Goal: Find specific page/section: Find specific page/section

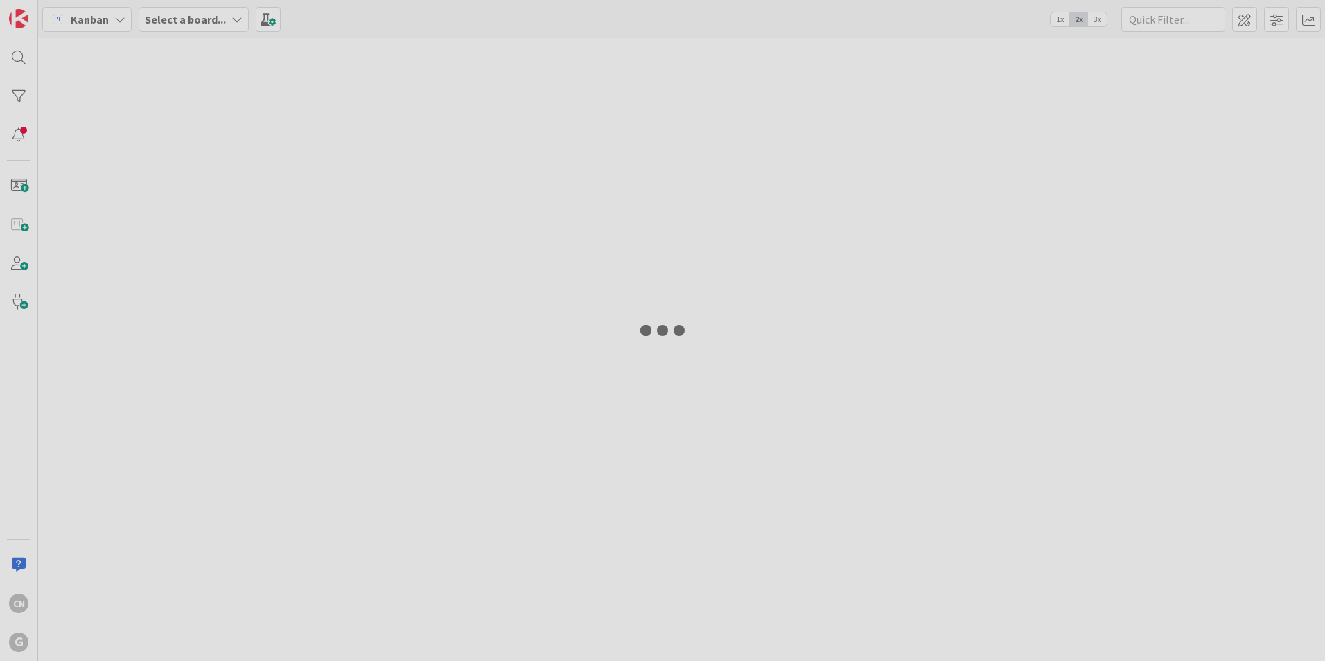
type input "[PERSON_NAME]"
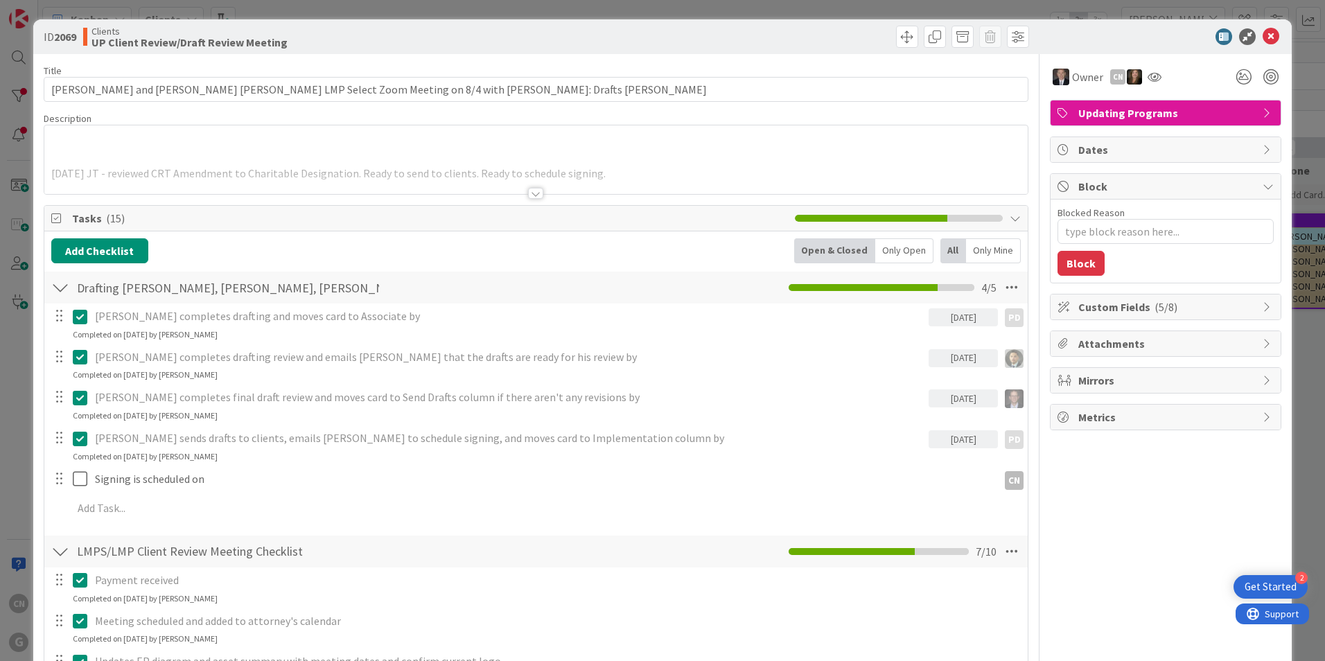
type textarea "x"
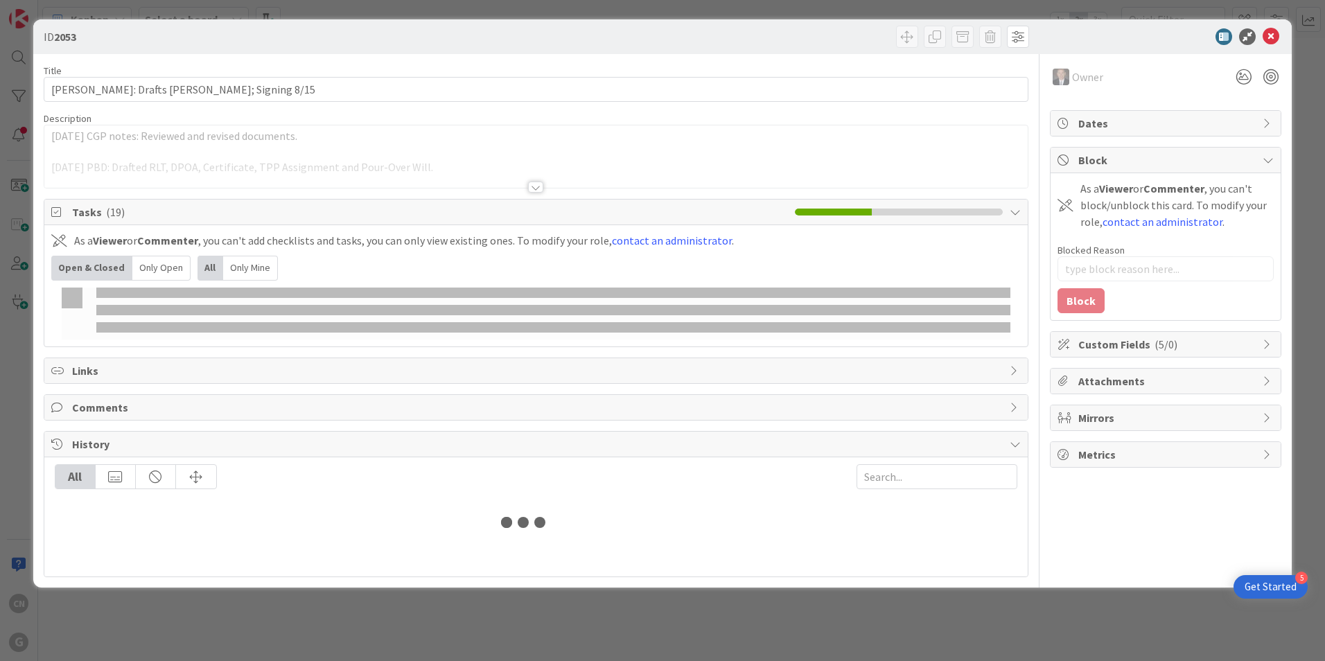
type input "[PERSON_NAME]"
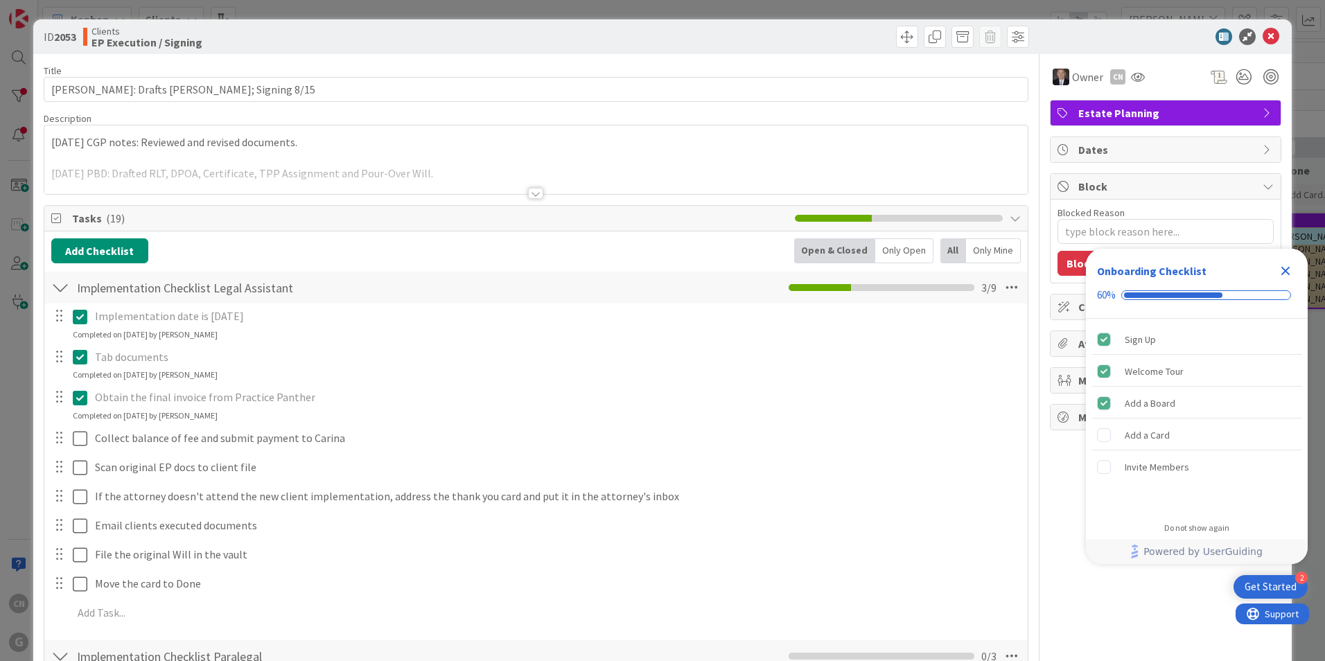
click at [1284, 274] on icon "Close Checklist" at bounding box center [1285, 271] width 17 height 17
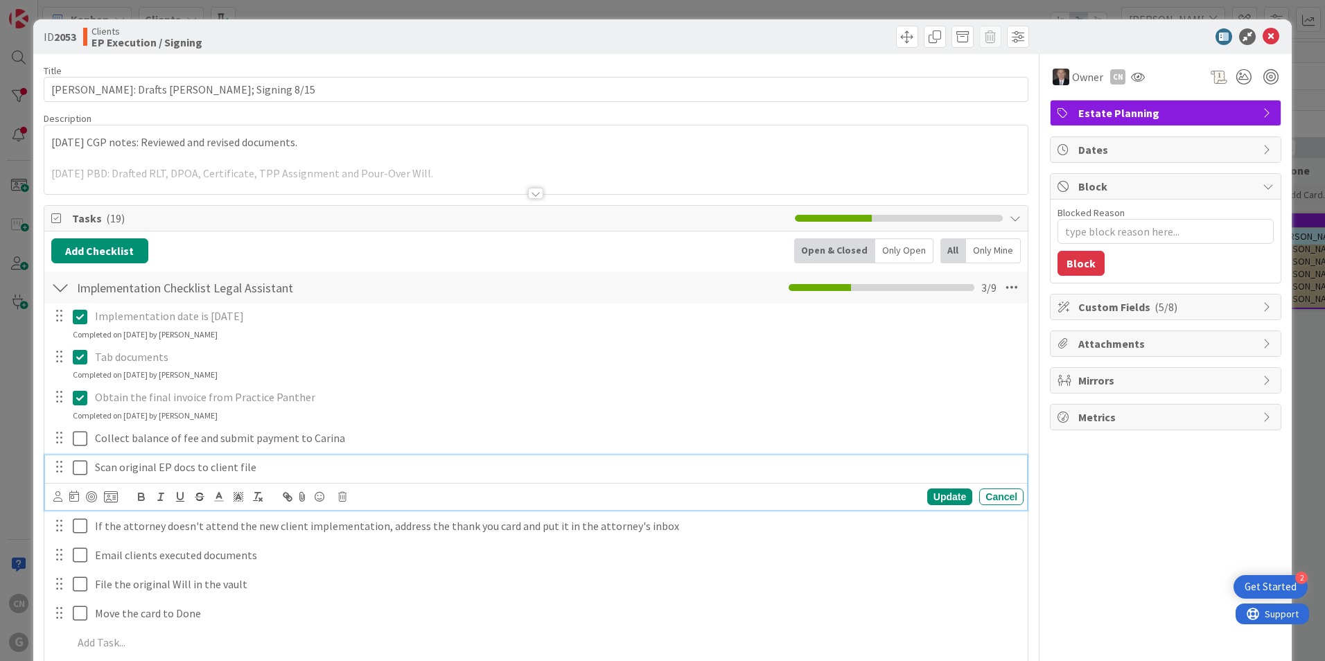
click at [78, 471] on icon at bounding box center [83, 467] width 21 height 17
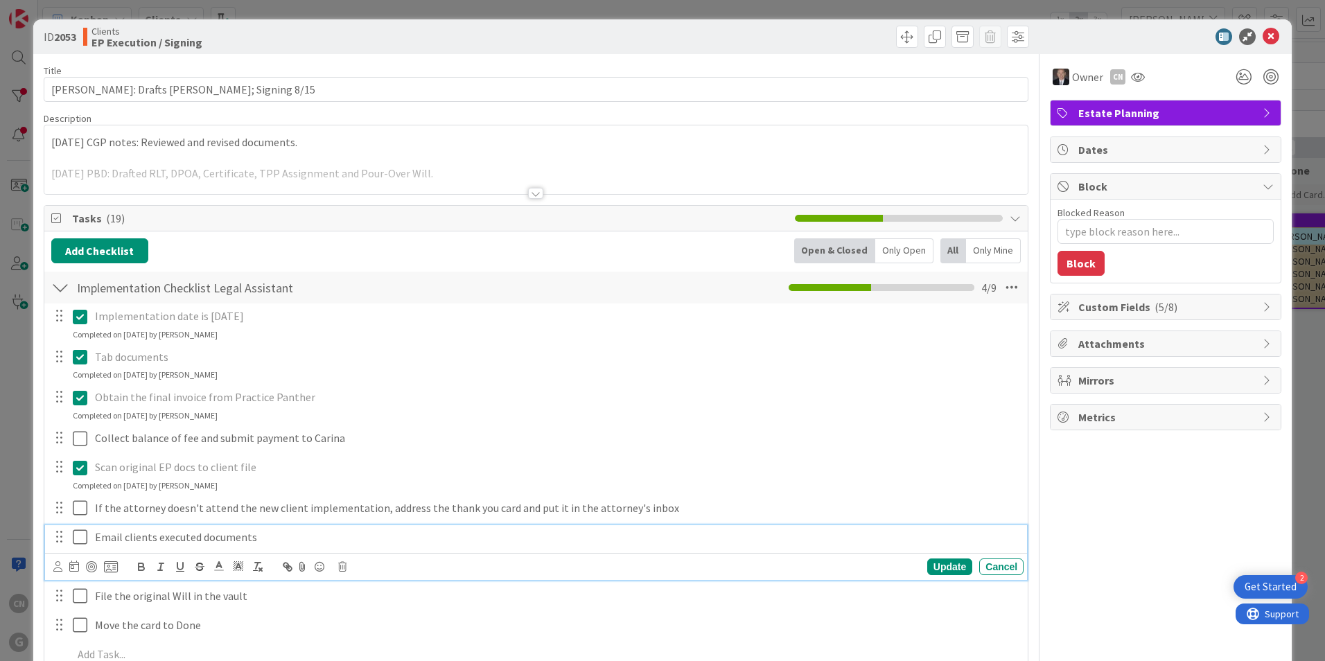
click at [78, 538] on icon at bounding box center [83, 537] width 21 height 17
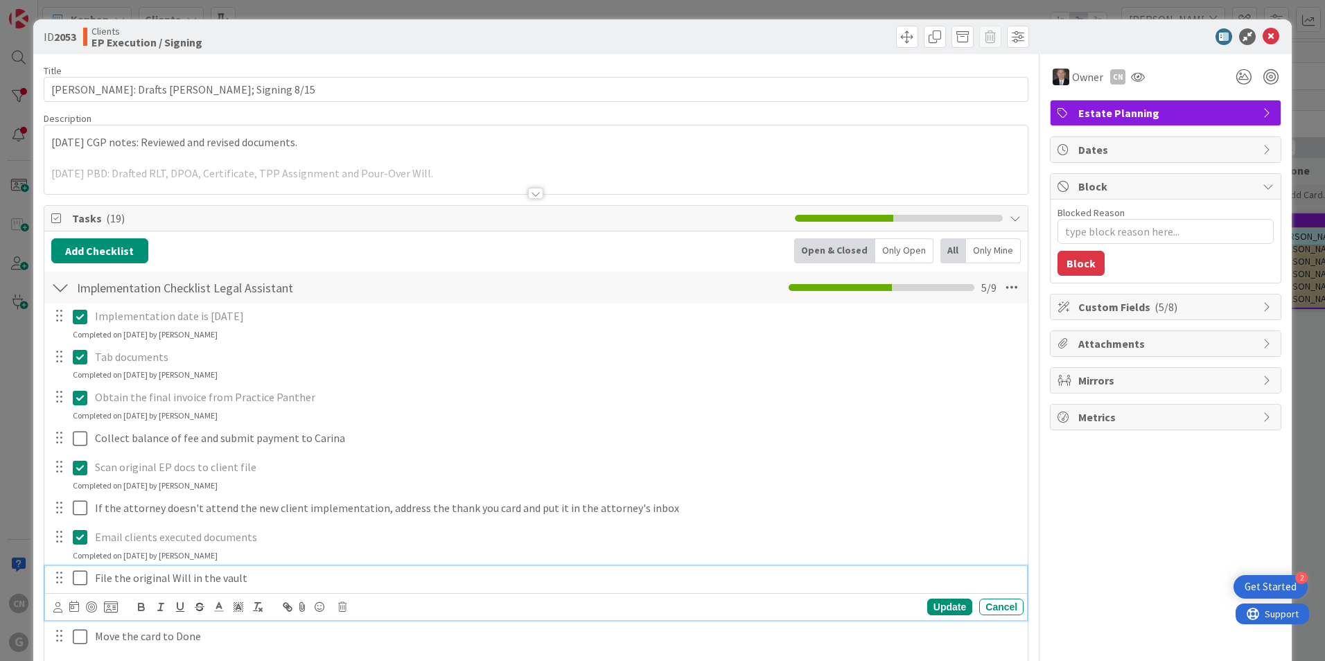
click at [82, 578] on icon at bounding box center [83, 578] width 21 height 17
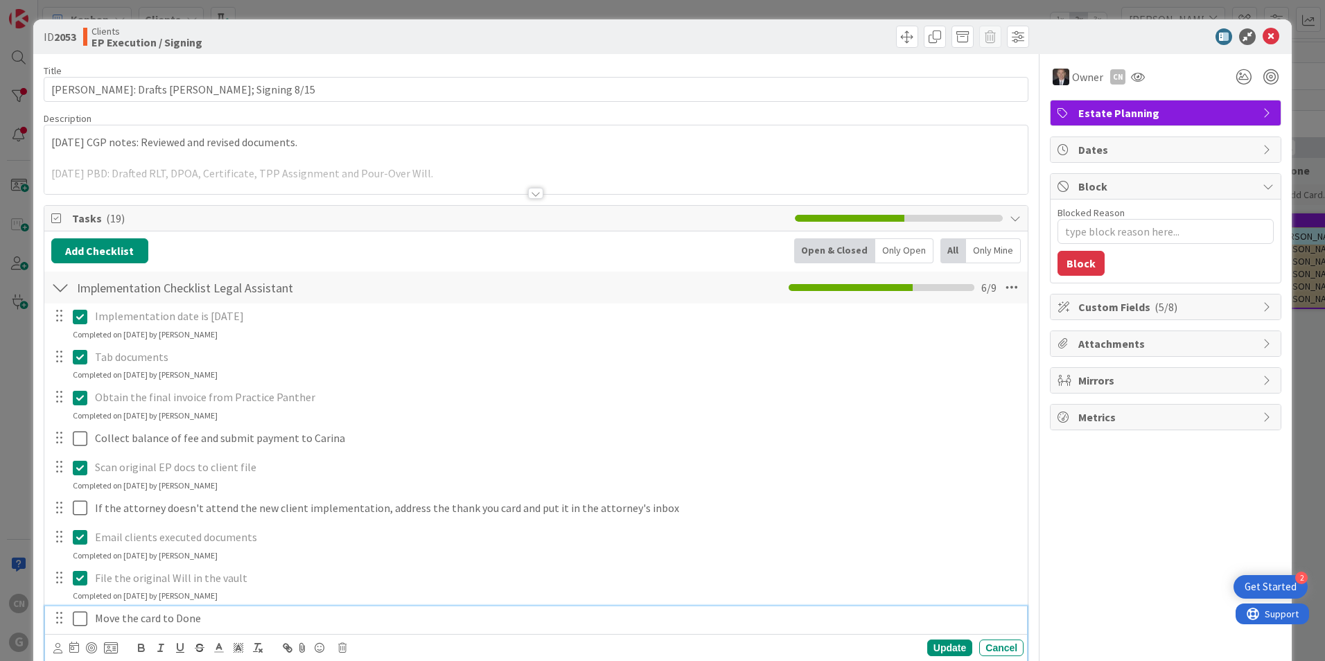
click at [80, 619] on icon at bounding box center [83, 619] width 21 height 17
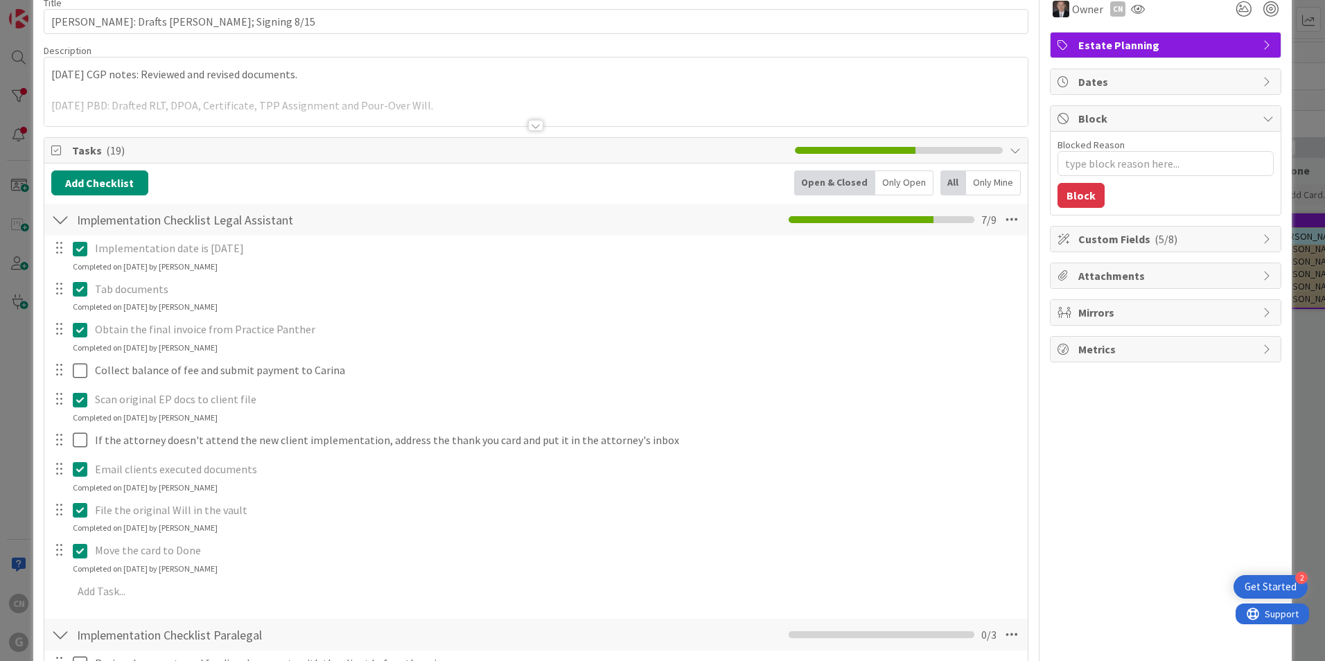
scroll to position [69, 0]
click at [528, 125] on div at bounding box center [535, 124] width 15 height 11
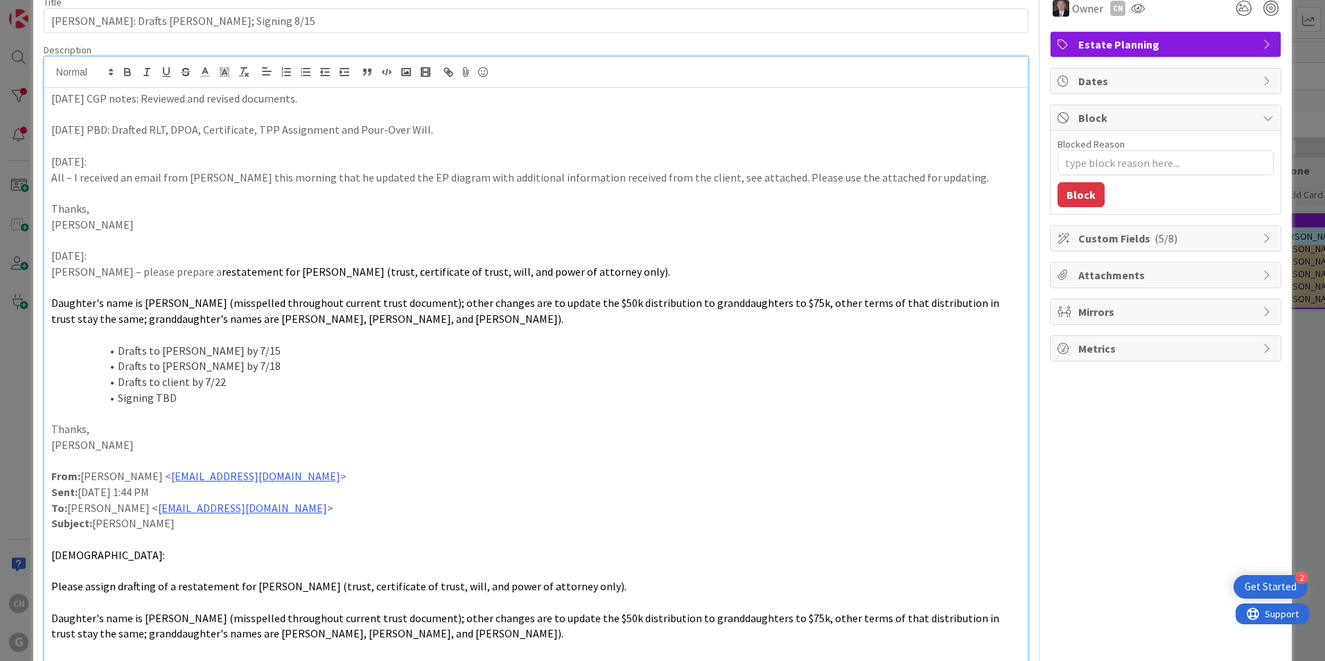
click at [49, 98] on div "7/29/25 CGP notes: Reviewed and revised documents. 7/9/2025 PBD: Drafted RLT, D…" at bounding box center [535, 387] width 983 height 599
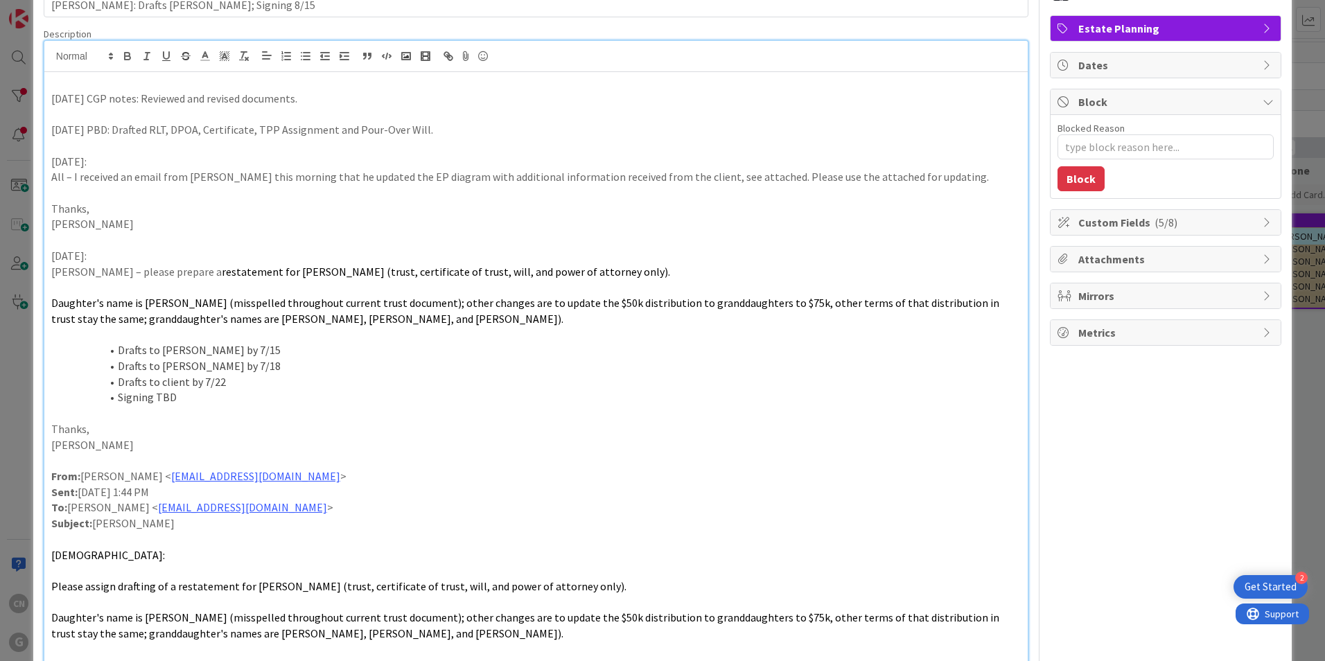
scroll to position [100, 0]
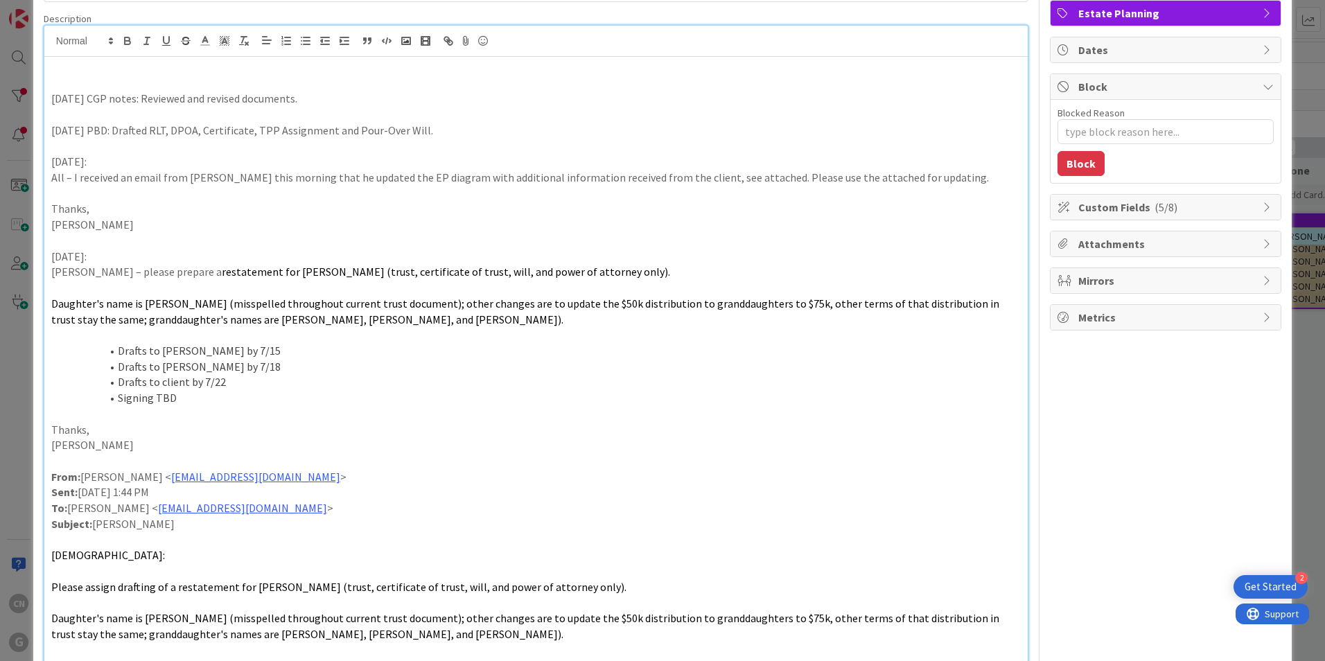
type textarea "x"
click at [373, 76] on p at bounding box center [536, 84] width 970 height 16
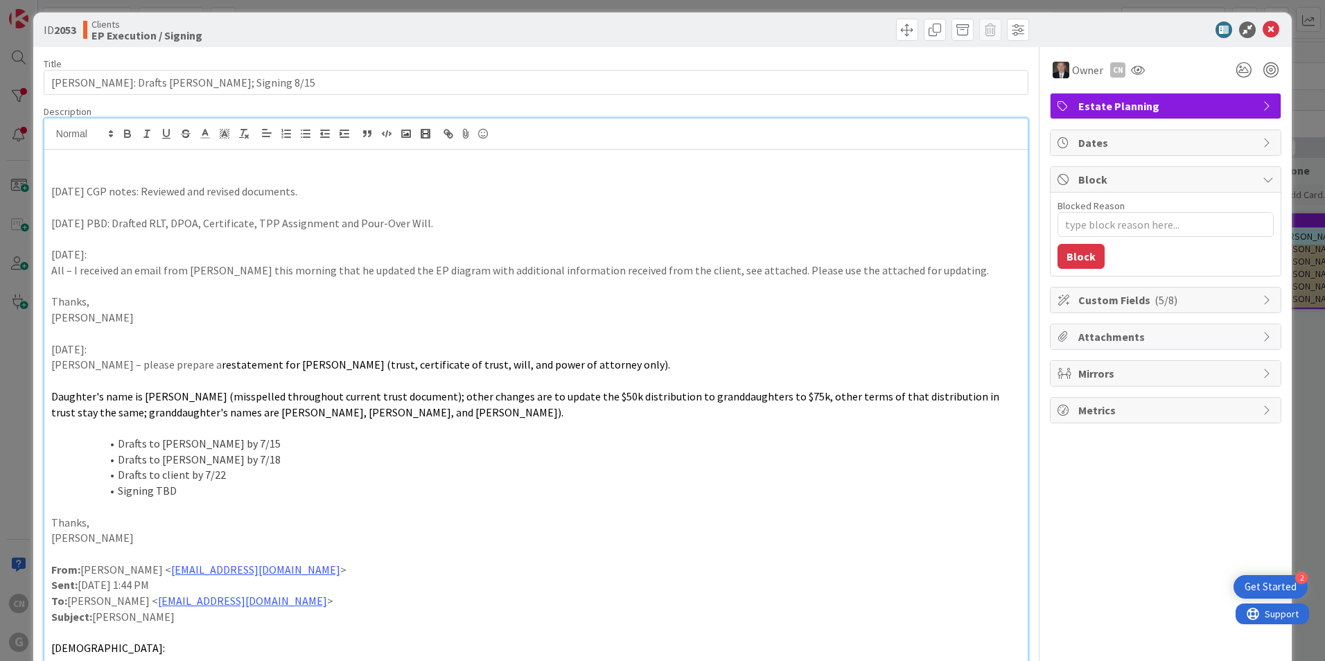
scroll to position [0, 0]
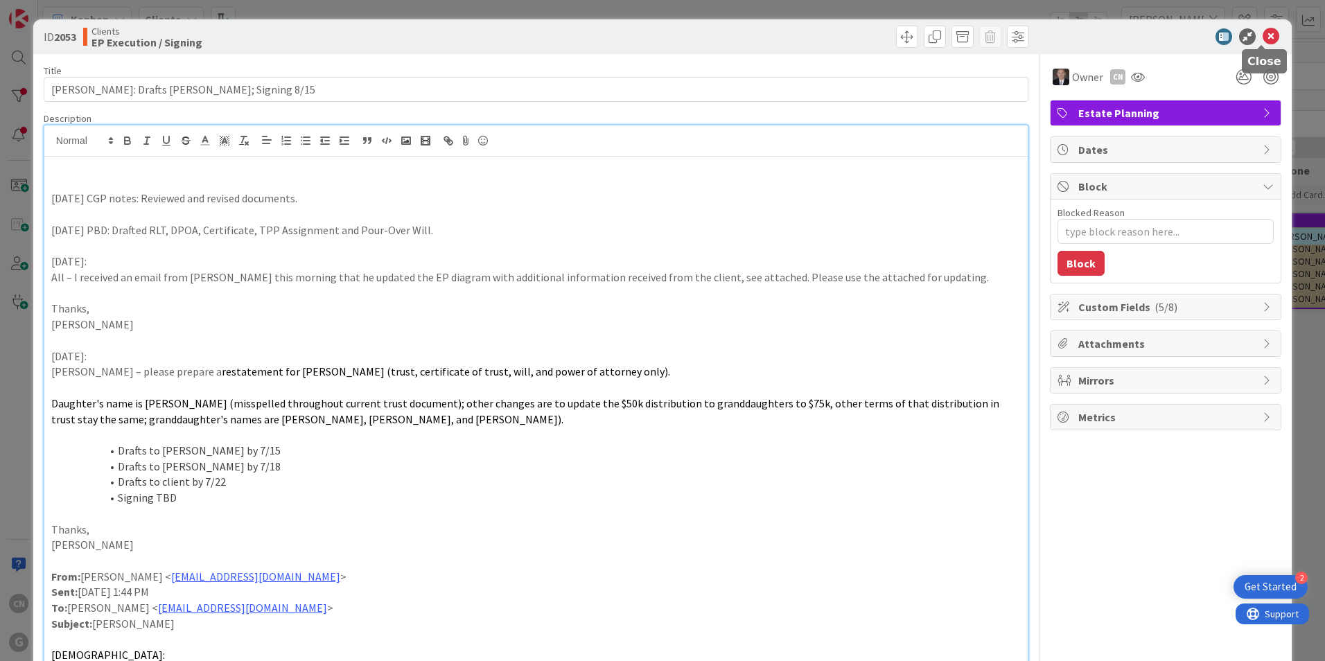
click at [1263, 37] on icon at bounding box center [1271, 36] width 17 height 17
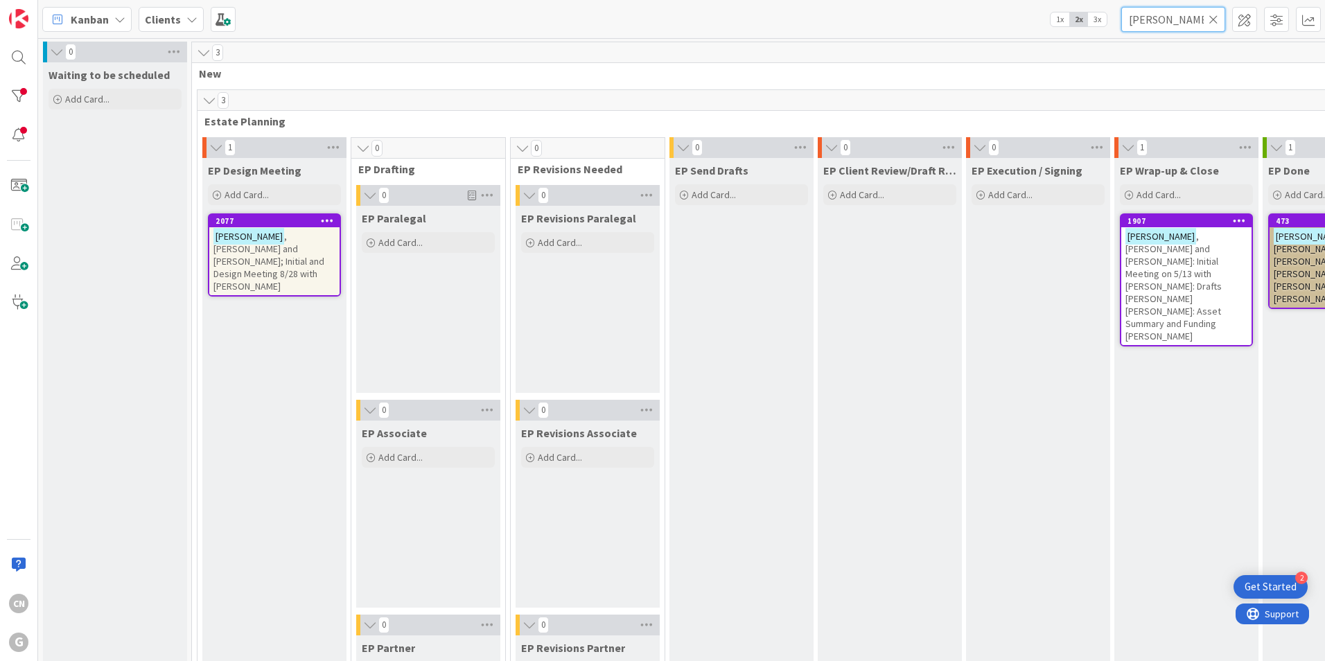
drag, startPoint x: 1179, startPoint y: 23, endPoint x: 1115, endPoint y: 23, distance: 63.8
click at [1115, 23] on div "Kanban Clients 1x 2x 3x johnson" at bounding box center [681, 19] width 1287 height 38
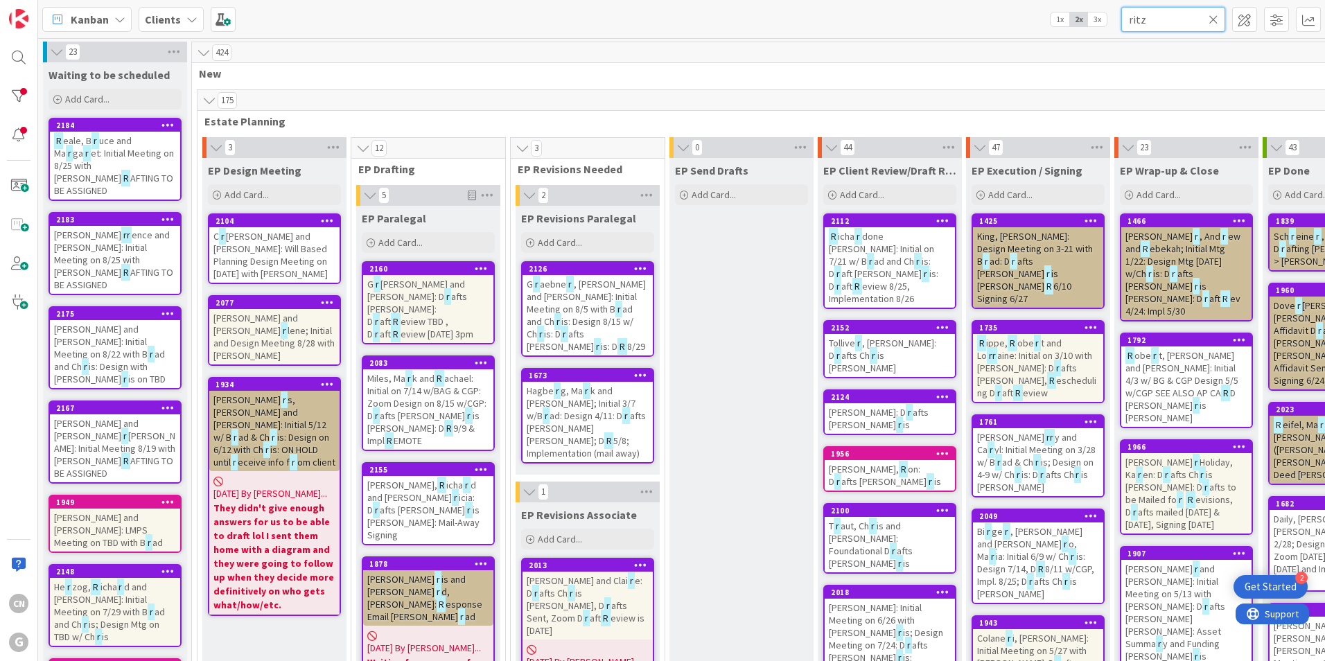
type input "ritz"
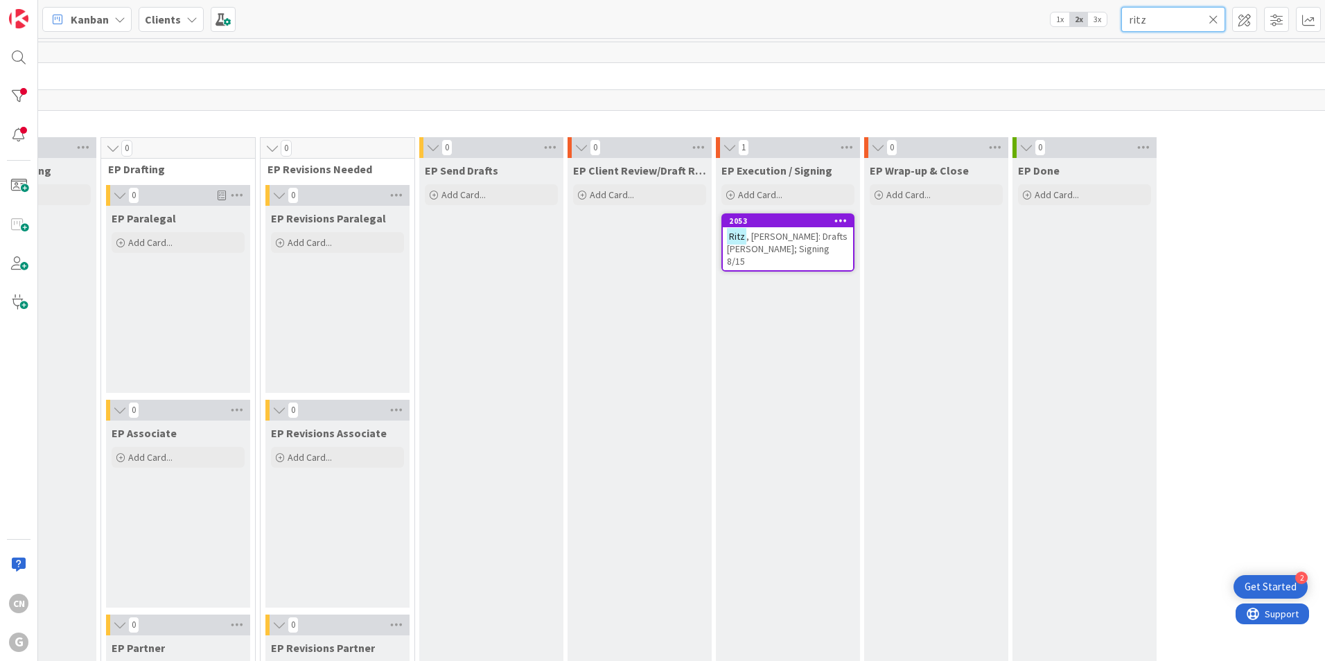
scroll to position [0, 269]
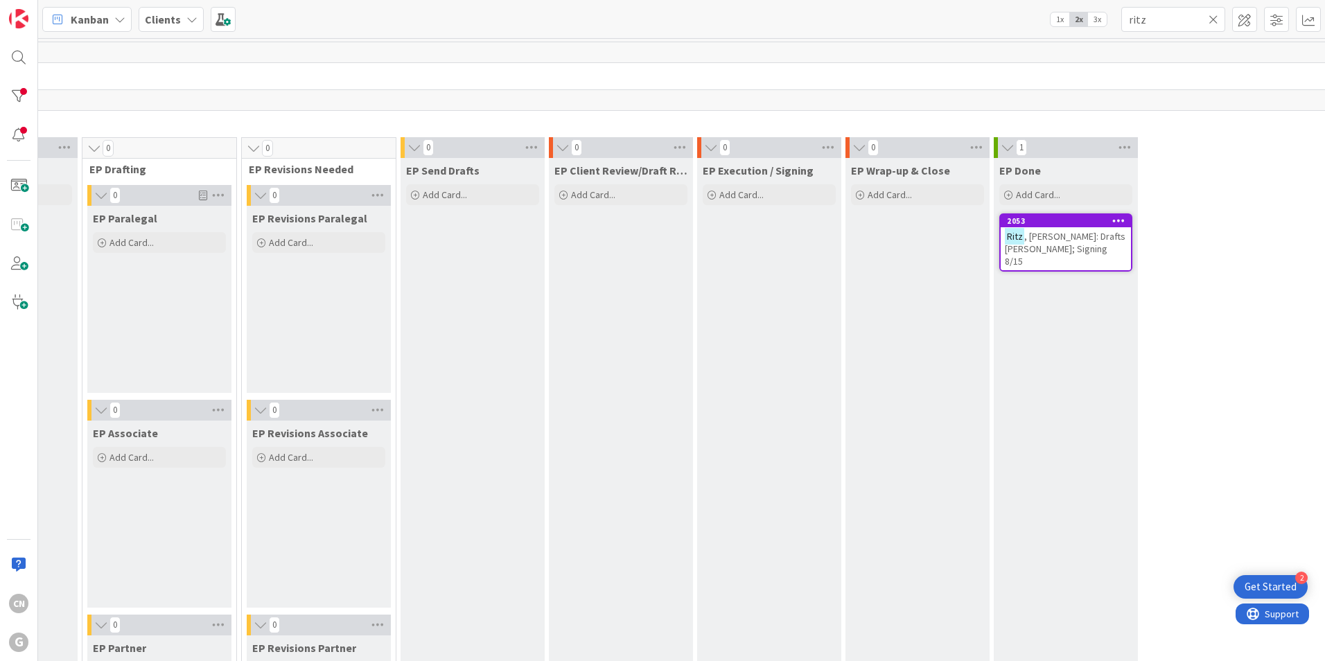
click at [1046, 238] on span ", Robert: Drafts Paul Chris Joel; Signing 8/15" at bounding box center [1065, 248] width 121 height 37
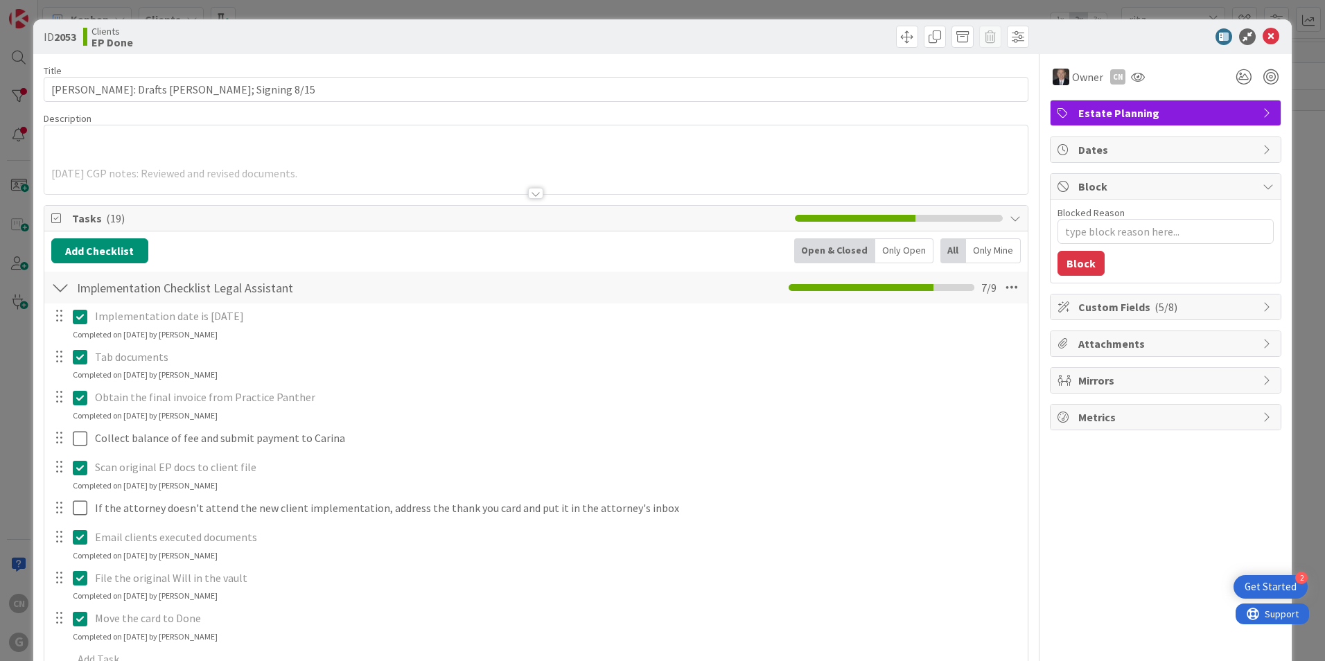
click at [91, 146] on div "7/29/25 CGP notes: Reviewed and revised documents. 7/9/2025 PBD: Drafted RLT, D…" at bounding box center [535, 159] width 983 height 69
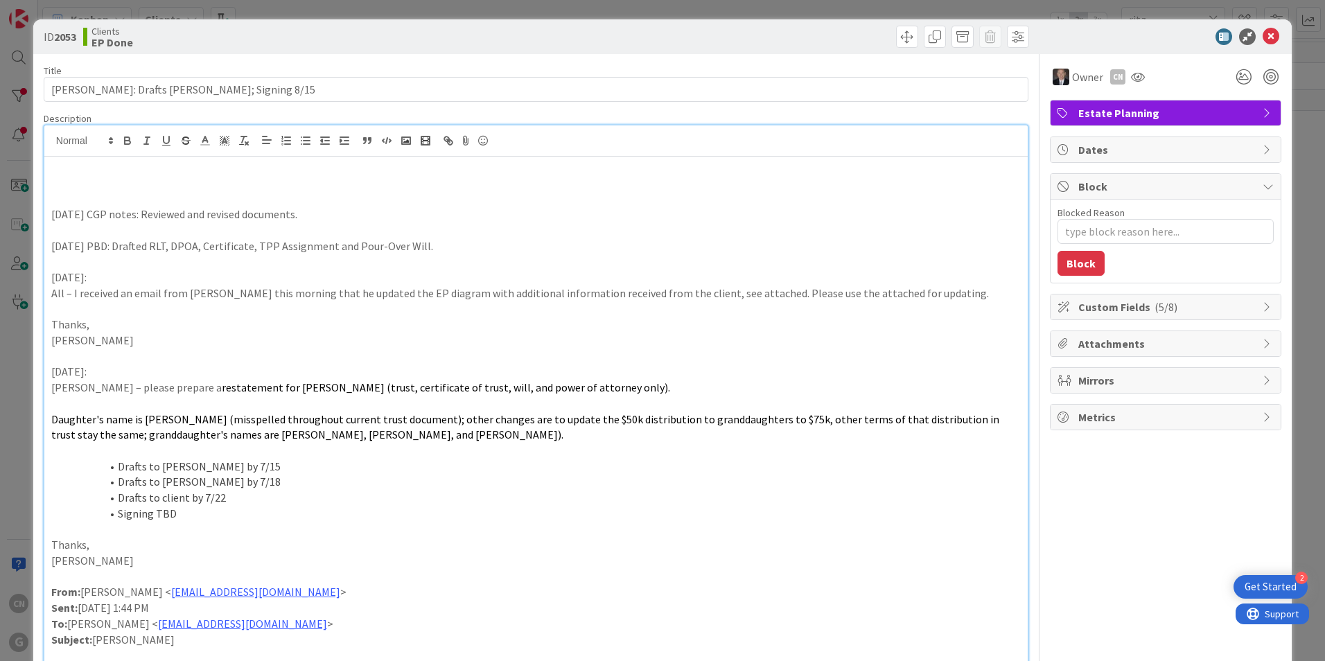
type textarea "x"
click at [1263, 35] on icon at bounding box center [1271, 36] width 17 height 17
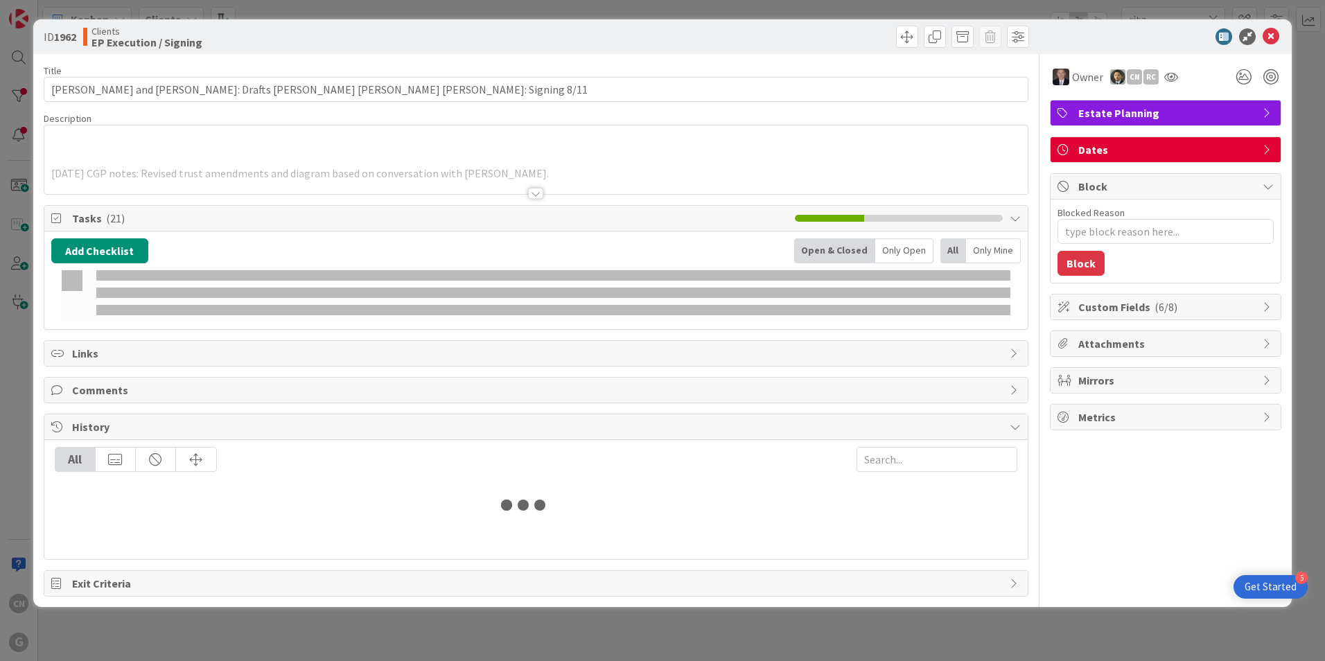
type input "ritz"
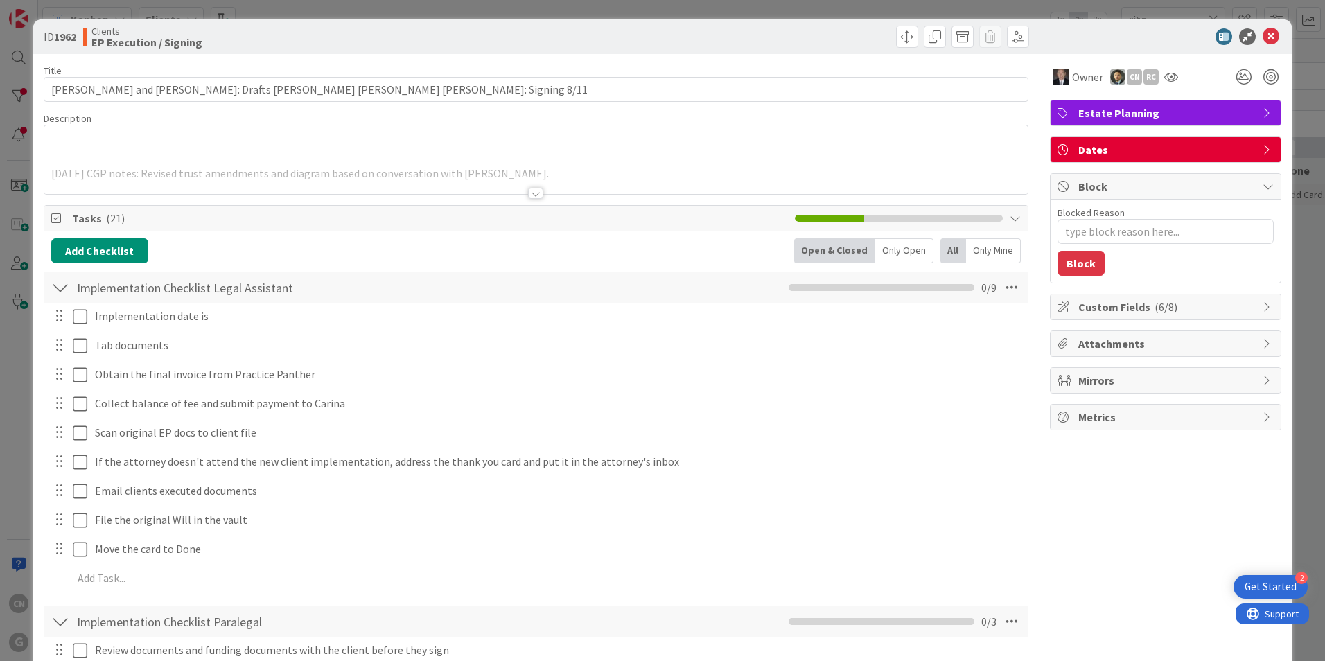
type textarea "x"
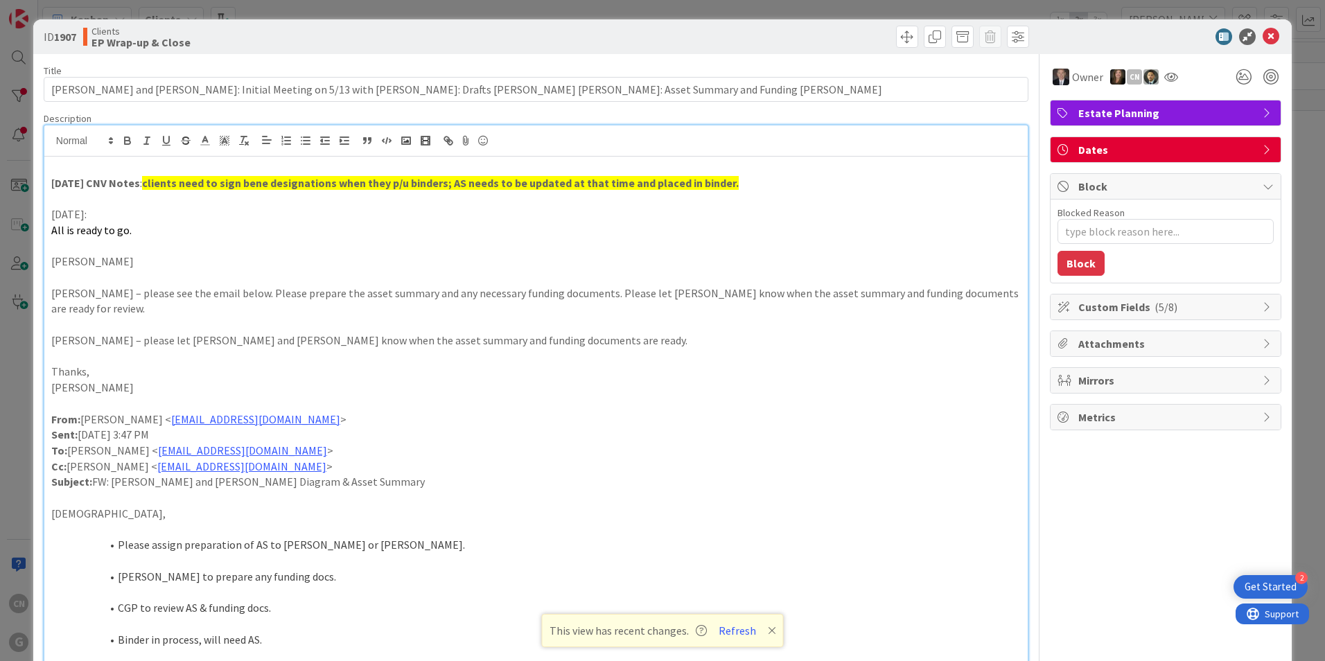
click at [310, 199] on p at bounding box center [536, 199] width 970 height 16
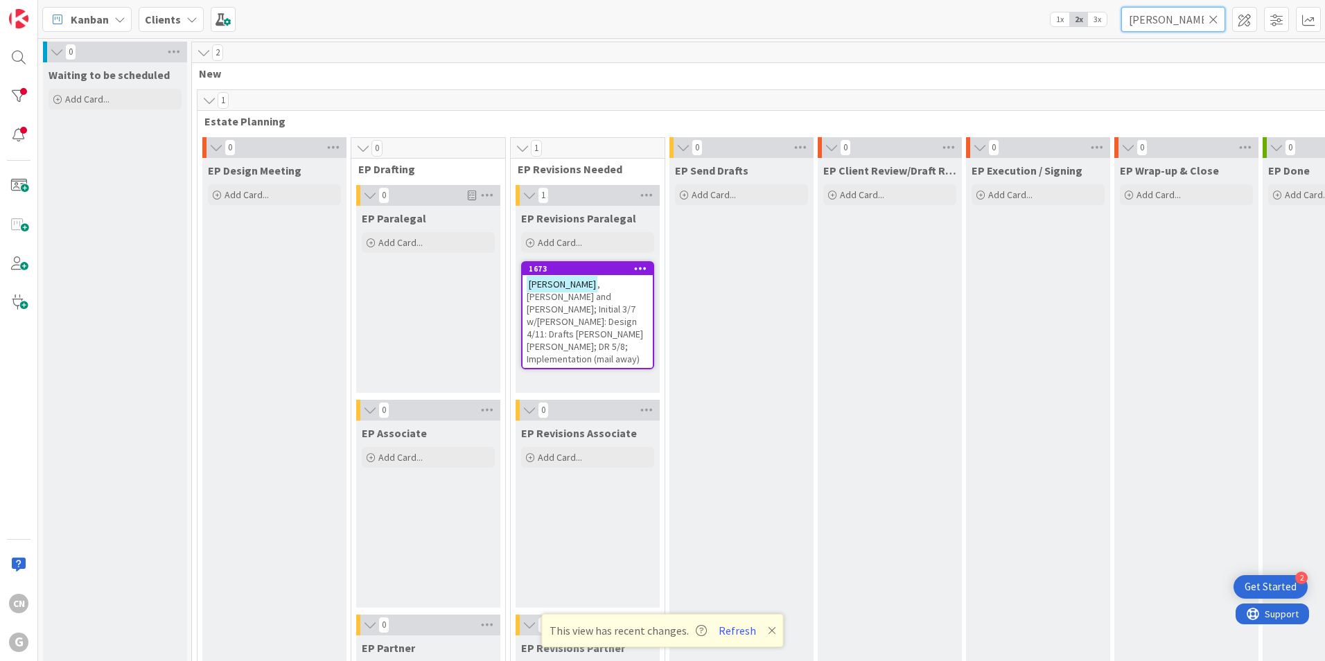
drag, startPoint x: 1132, startPoint y: 27, endPoint x: 1024, endPoint y: 25, distance: 108.8
click at [1024, 25] on div "Kanban Clients 1x 2x 3x [PERSON_NAME]" at bounding box center [681, 19] width 1287 height 38
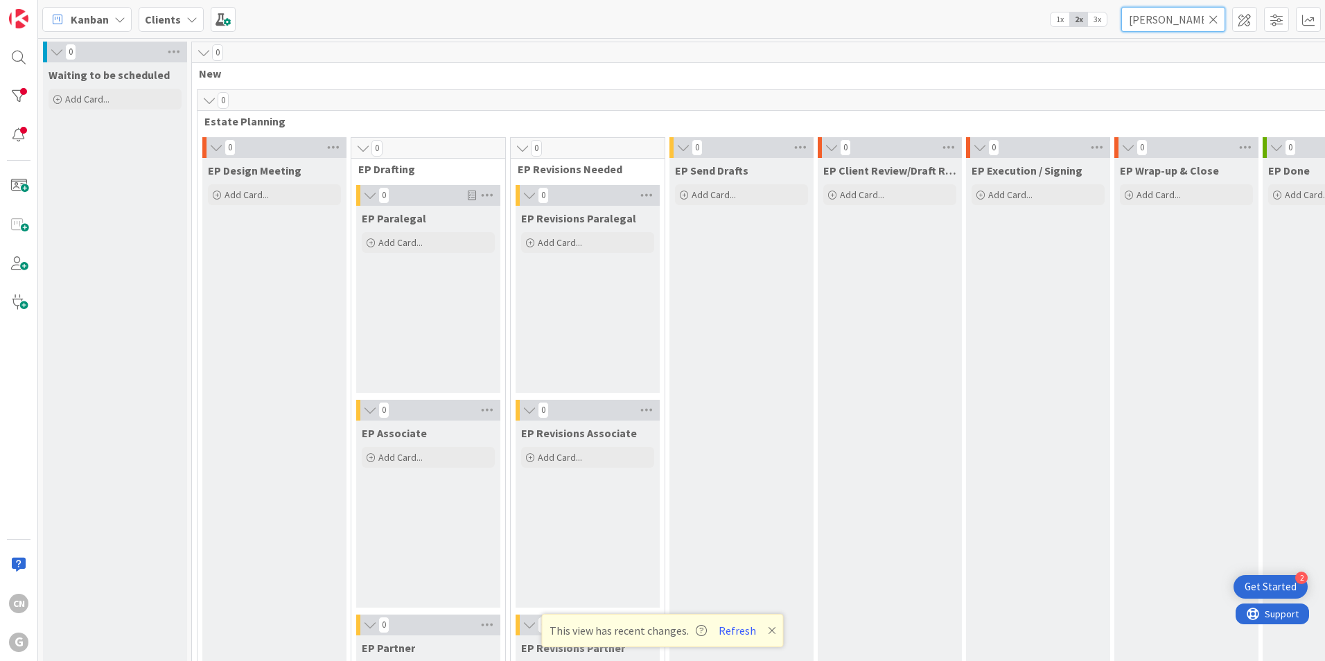
type input "[PERSON_NAME]"
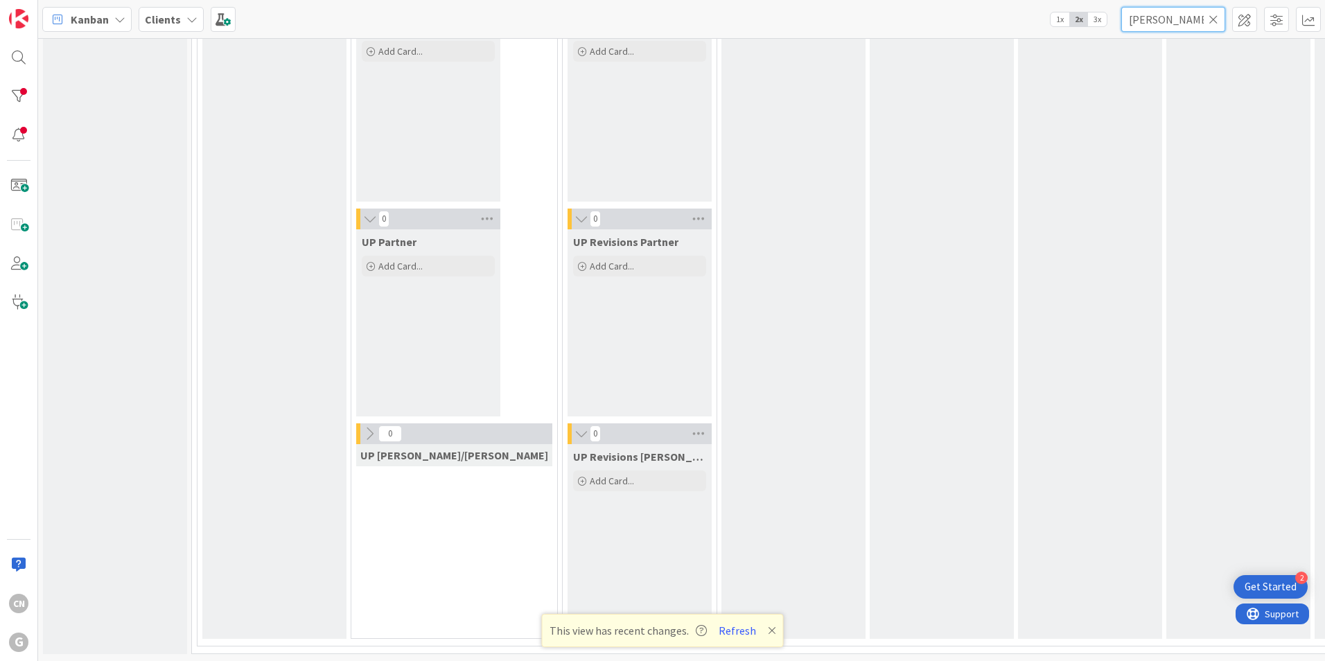
scroll to position [2357, 0]
click at [728, 635] on button "Refresh" at bounding box center [737, 631] width 47 height 18
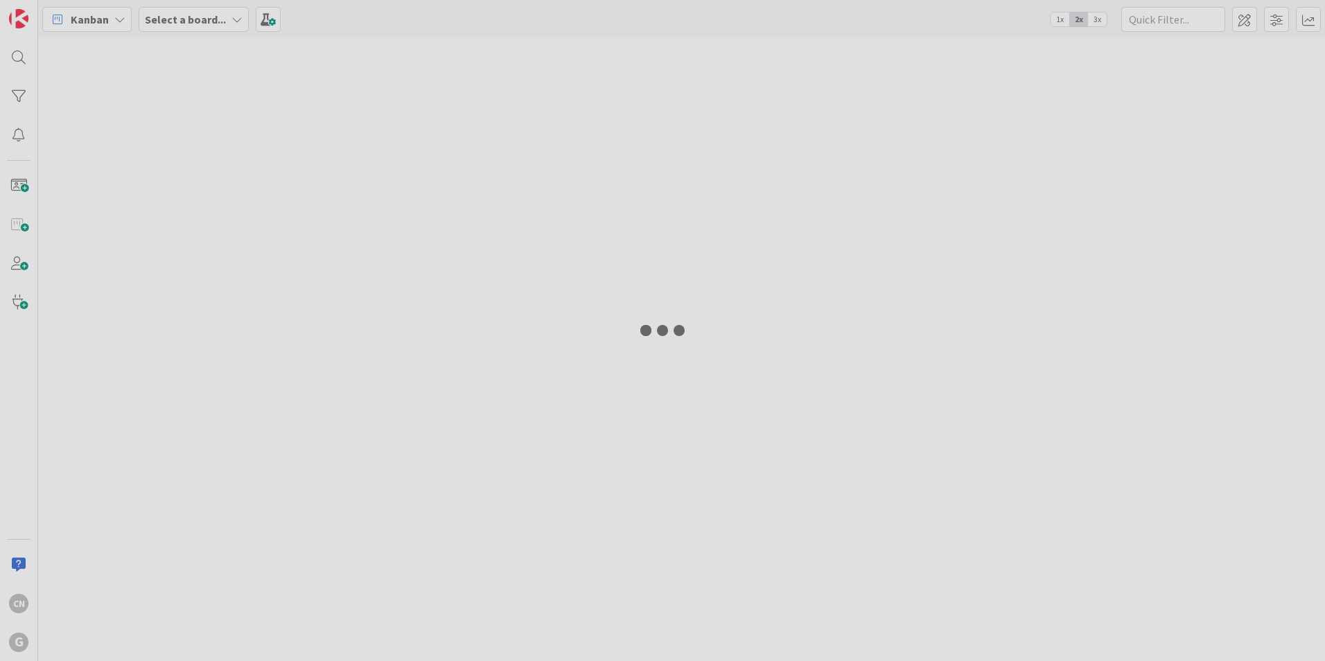
type input "[PERSON_NAME]"
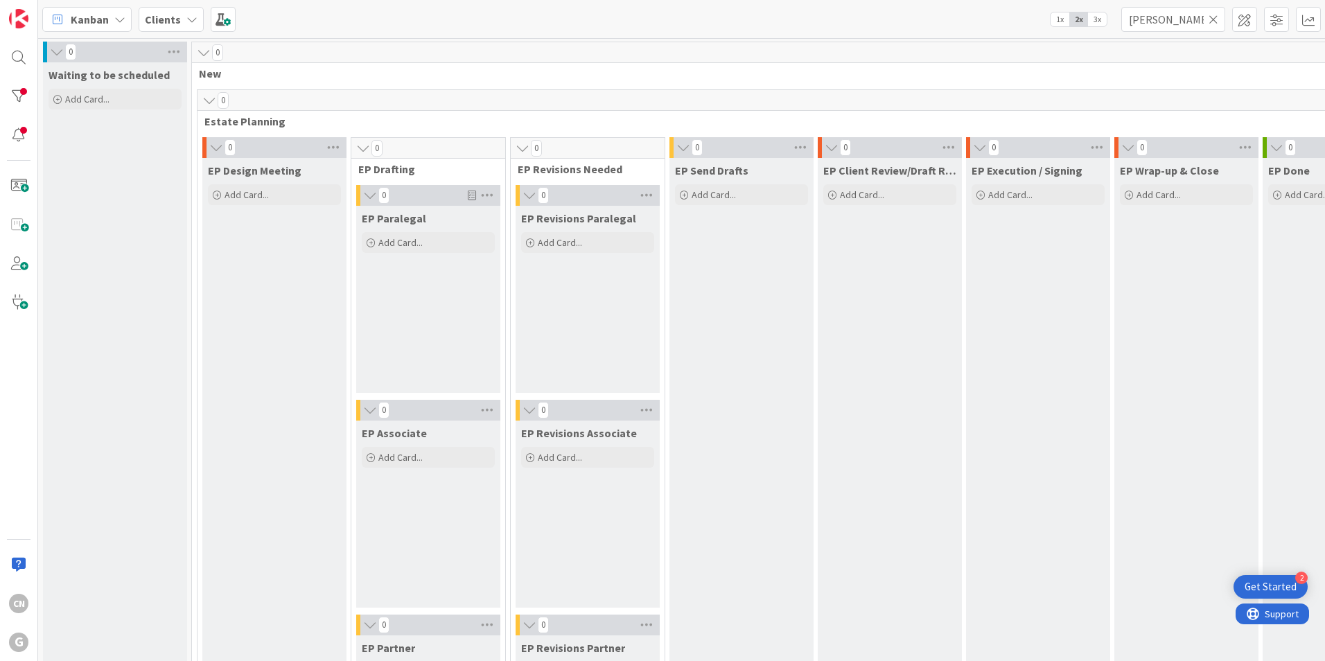
click at [1214, 23] on icon at bounding box center [1214, 19] width 10 height 12
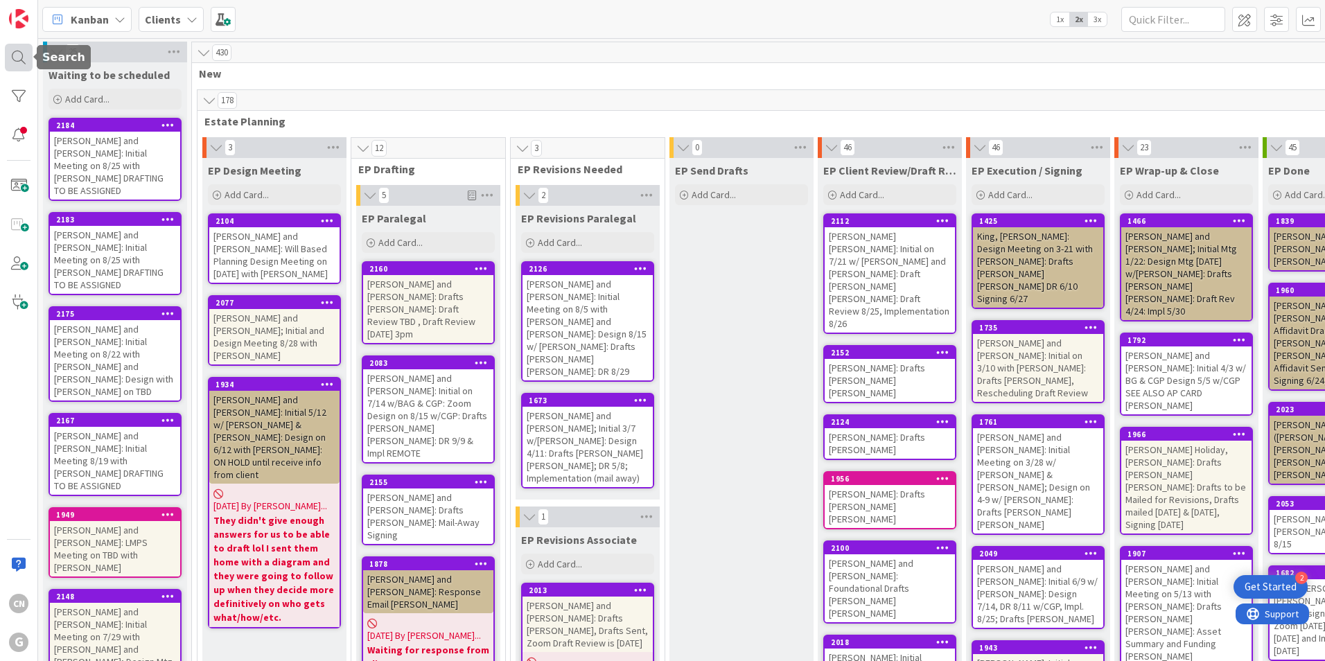
click at [18, 58] on div at bounding box center [19, 58] width 28 height 28
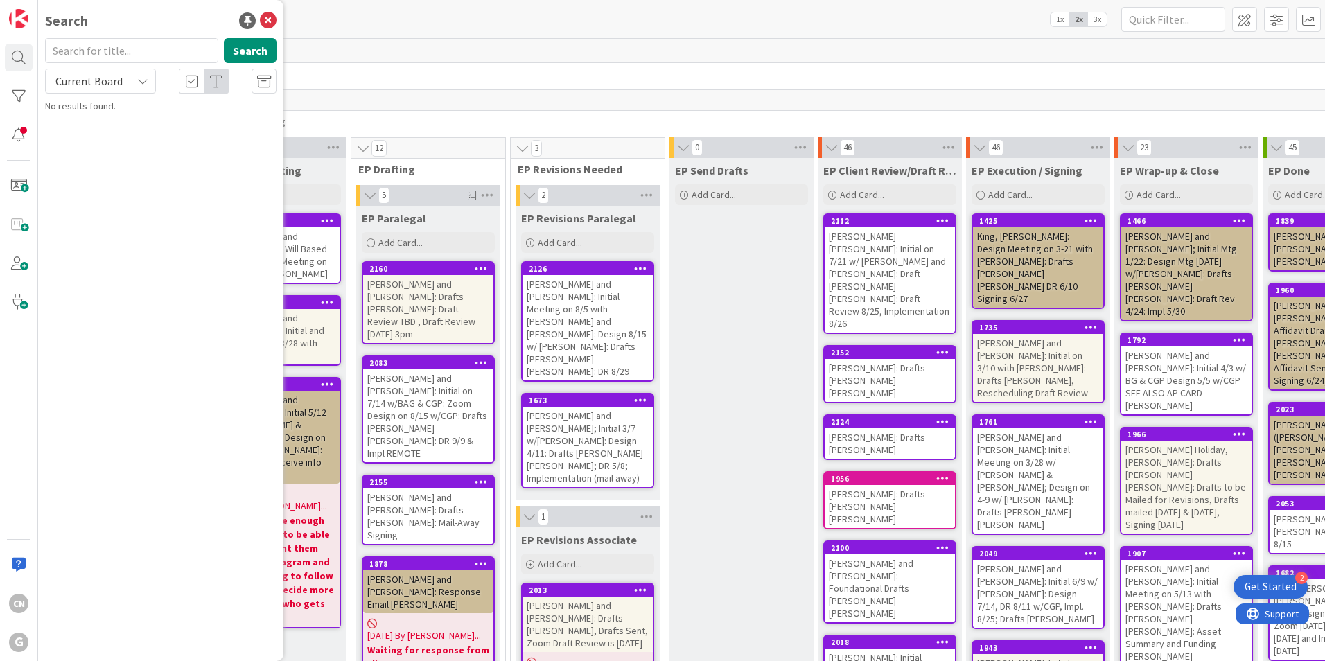
click at [100, 51] on input "text" at bounding box center [131, 50] width 173 height 25
type input "campbell"
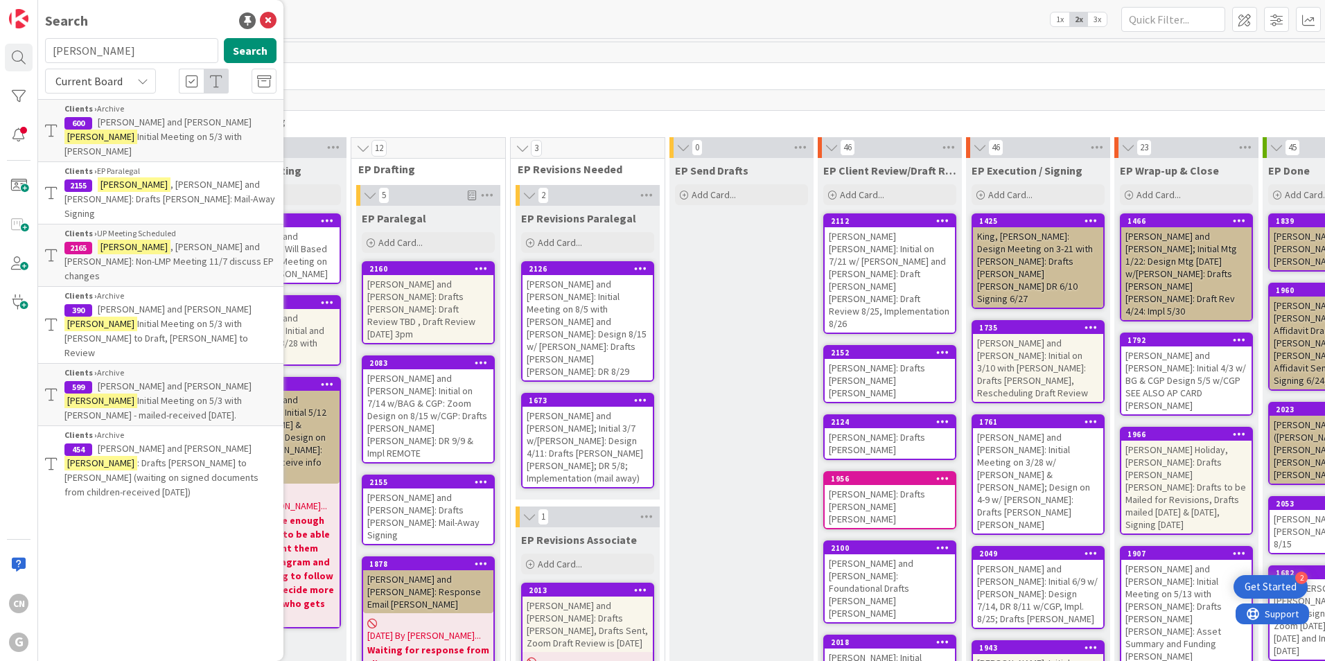
click at [195, 178] on span ", Richard and Patricia: Drafts Paul Chris Joel: Mail-Away Signing" at bounding box center [169, 199] width 211 height 42
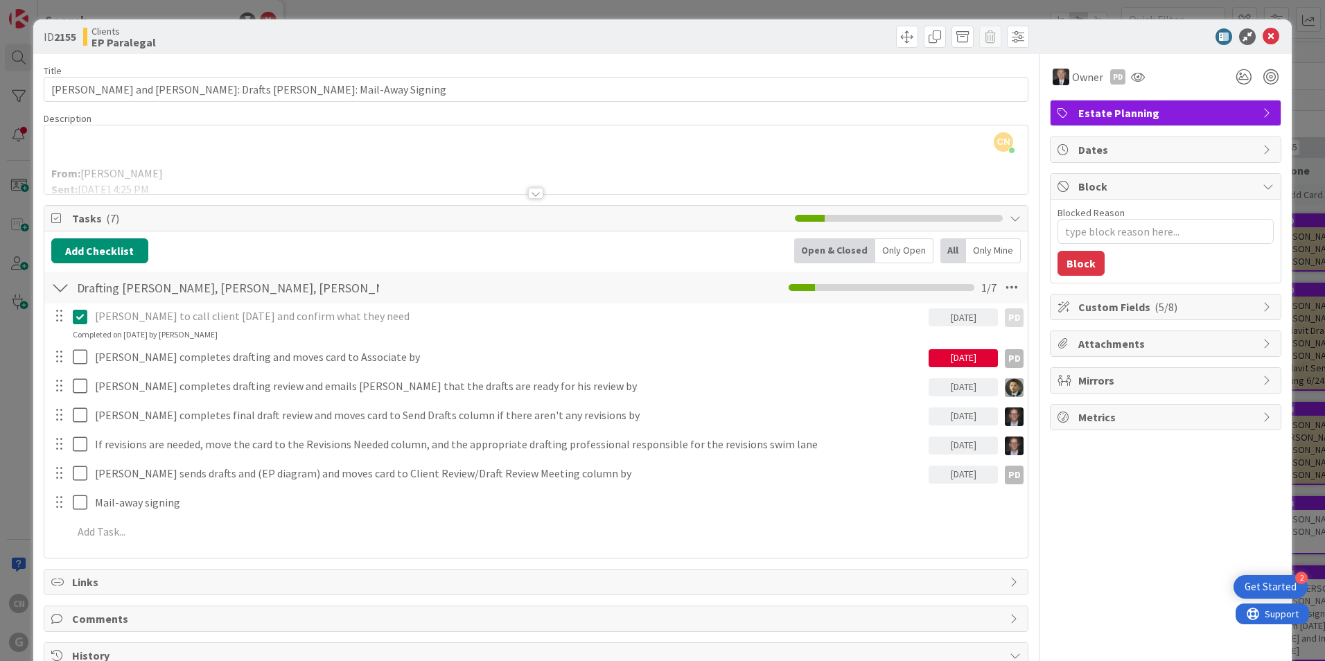
click at [528, 195] on div at bounding box center [535, 193] width 15 height 11
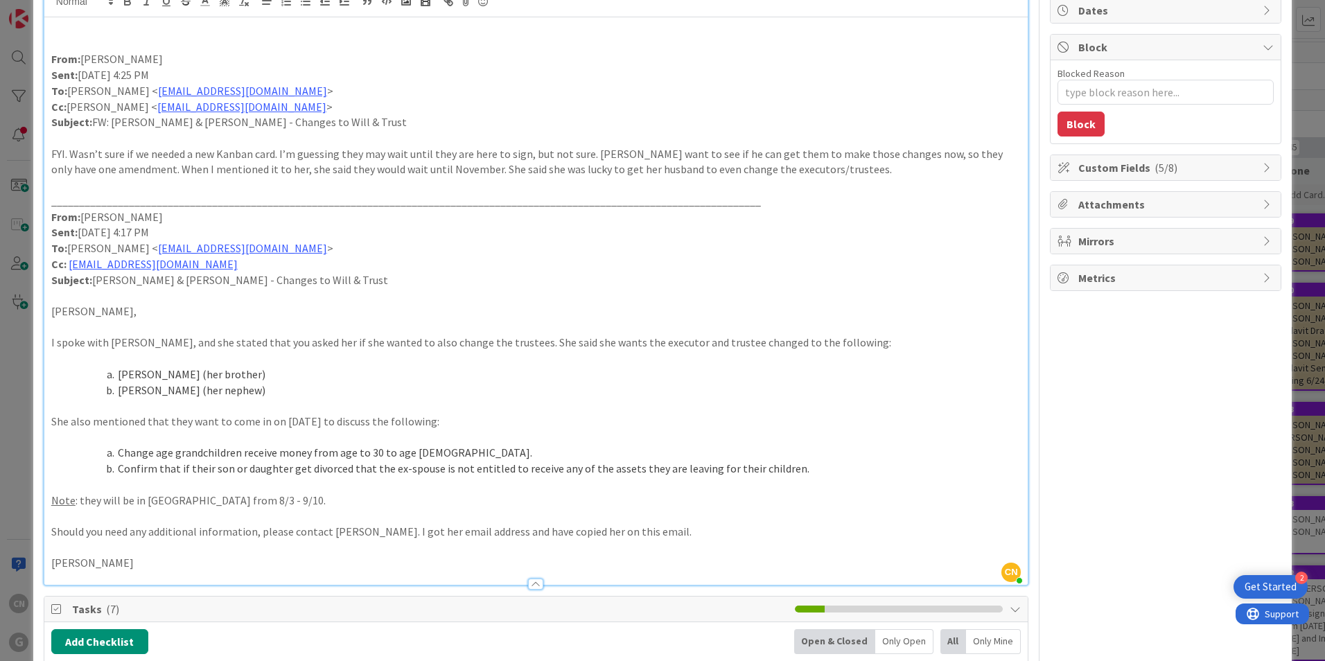
scroll to position [139, 0]
